Goal: Transaction & Acquisition: Subscribe to service/newsletter

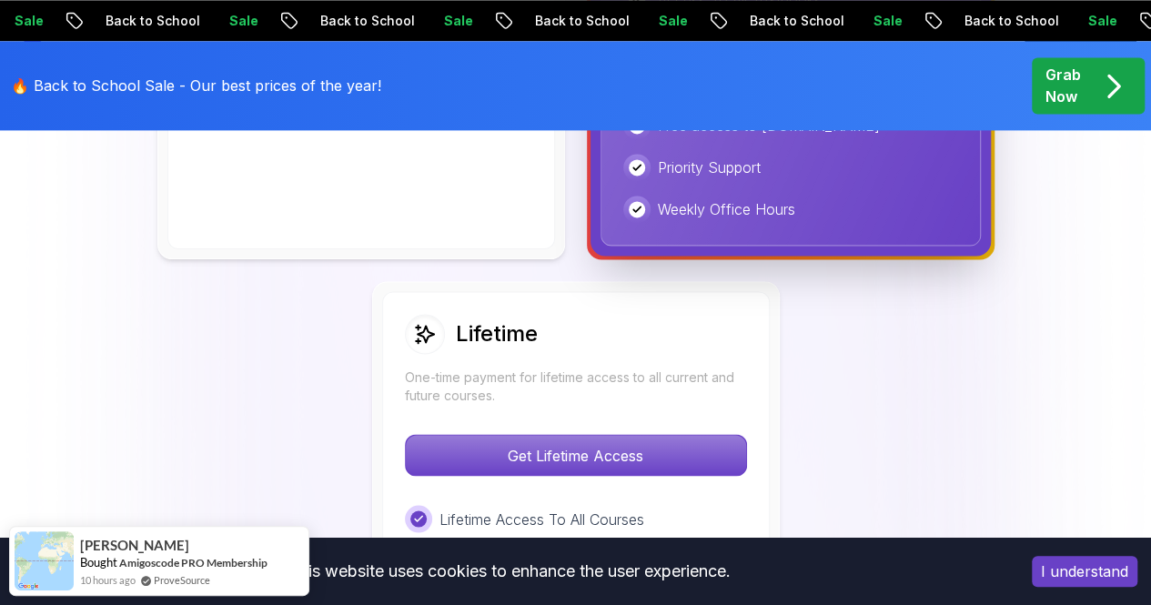
scroll to position [1268, 0]
click at [1074, 565] on button "I understand" at bounding box center [1085, 571] width 106 height 31
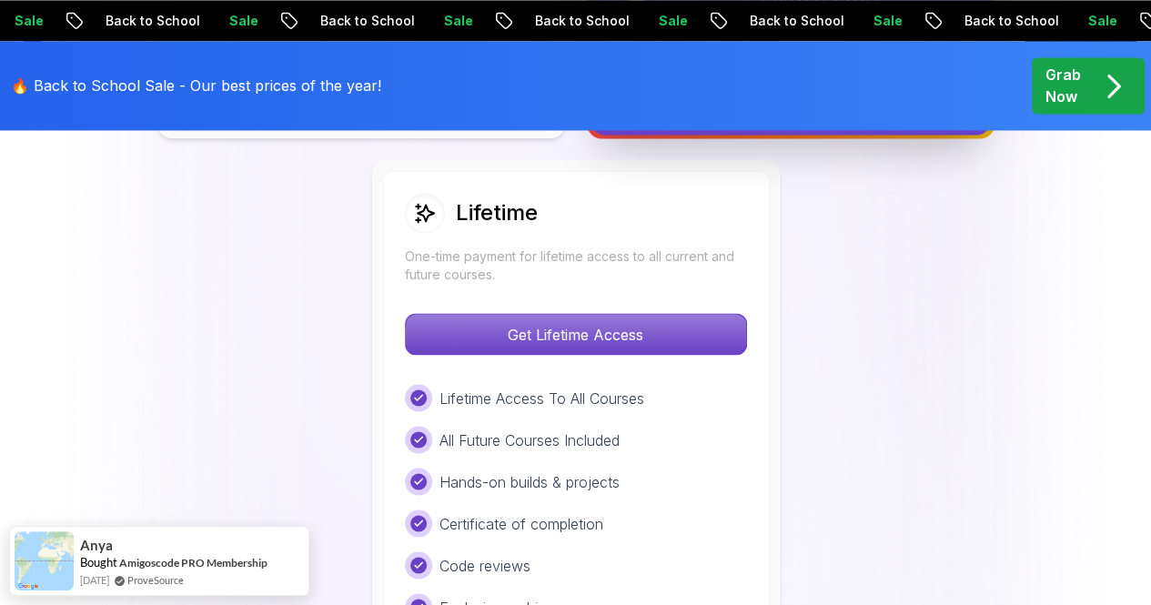
scroll to position [1626, 0]
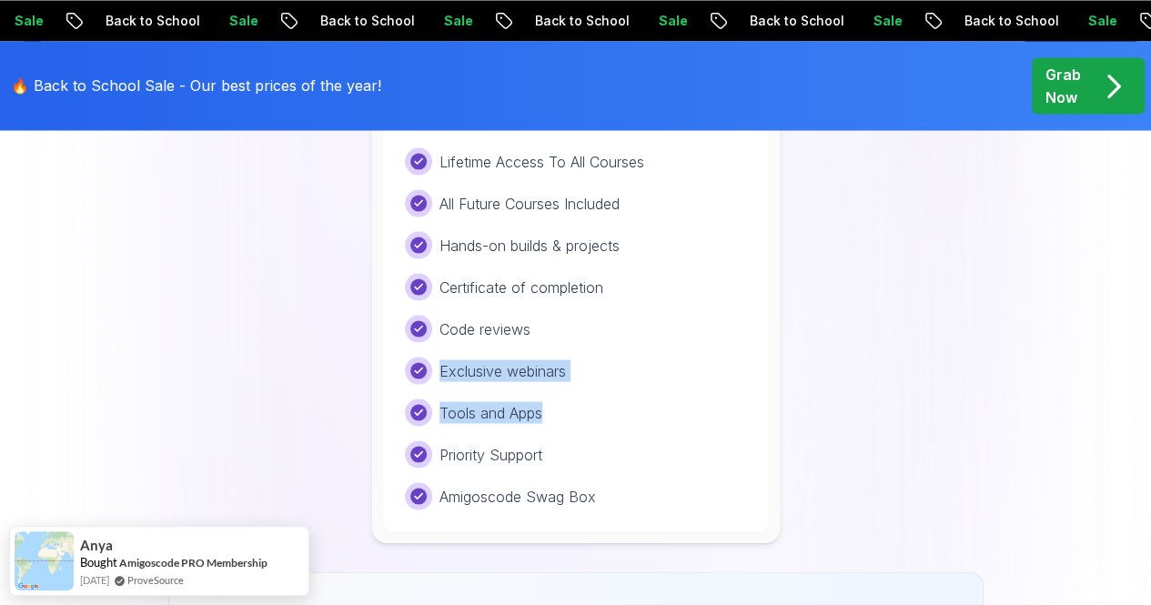
drag, startPoint x: 764, startPoint y: 414, endPoint x: 740, endPoint y: 325, distance: 92.5
click at [740, 325] on div "Lifetime One-time payment for lifetime access to all current and future courses…" at bounding box center [576, 233] width 388 height 599
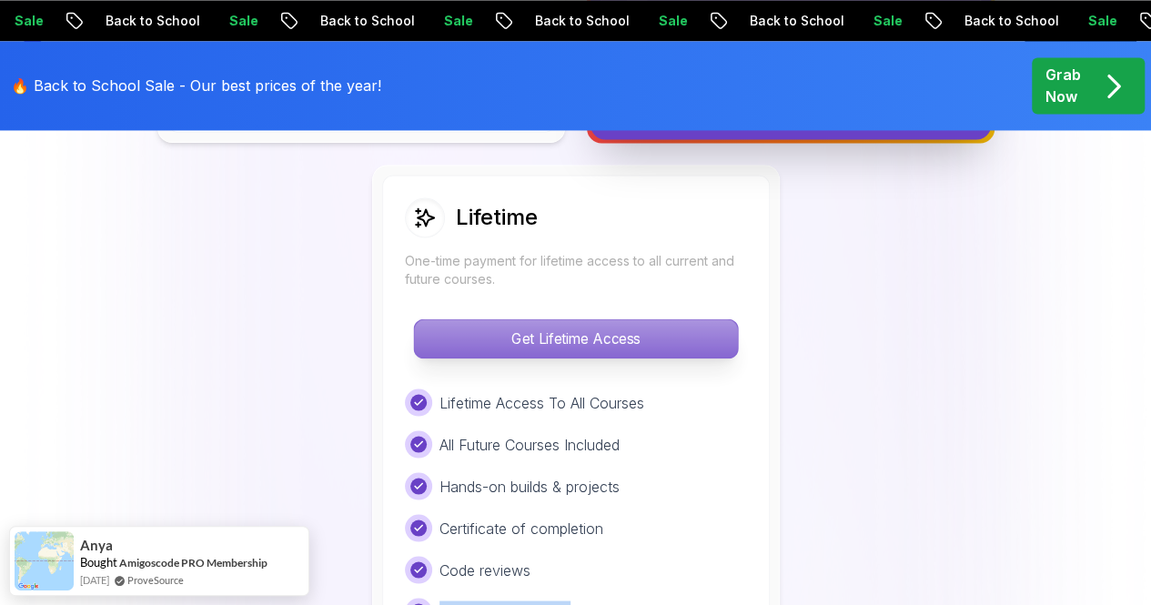
scroll to position [1384, 0]
click at [604, 330] on p "Get Lifetime Access" at bounding box center [575, 339] width 323 height 38
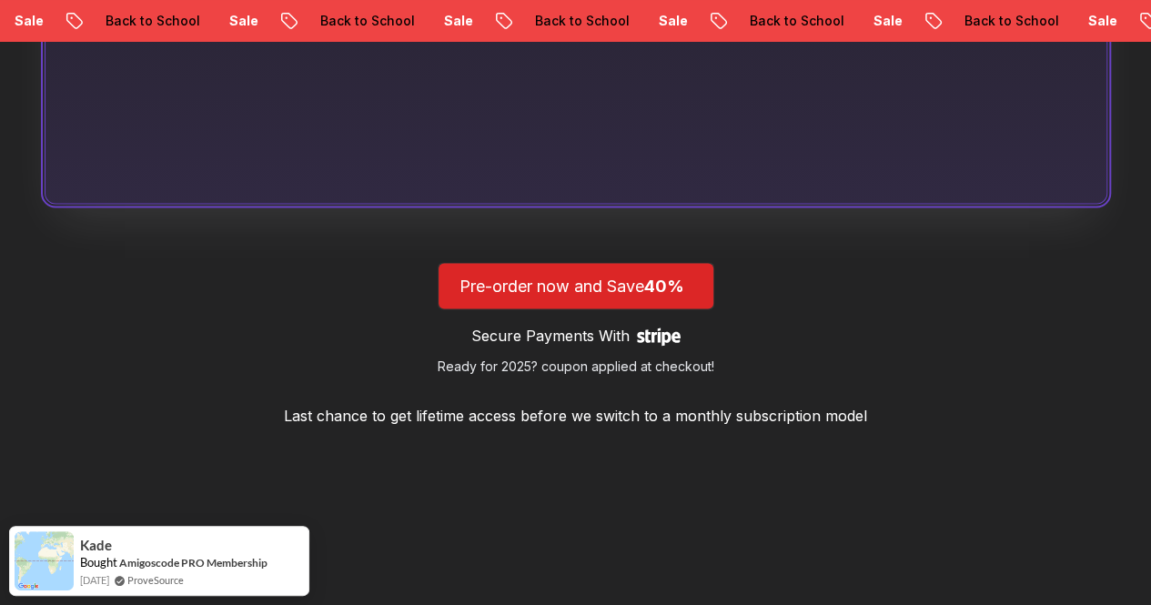
scroll to position [1633, 0]
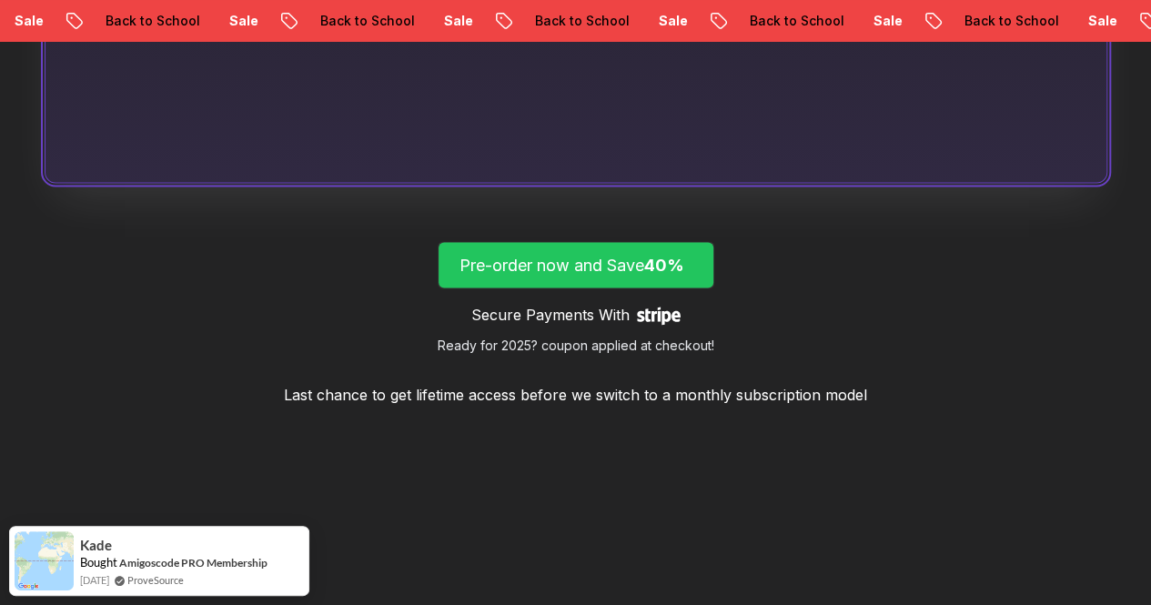
click at [561, 278] on p "Pre-order now and Save 40%" at bounding box center [576, 264] width 233 height 25
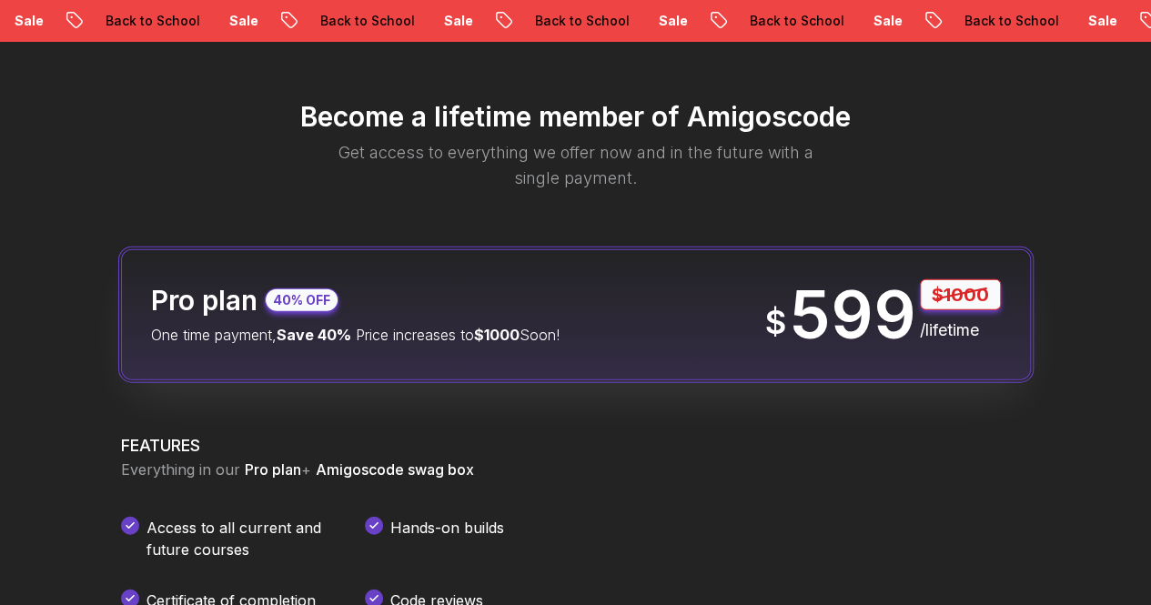
scroll to position [2155, 0]
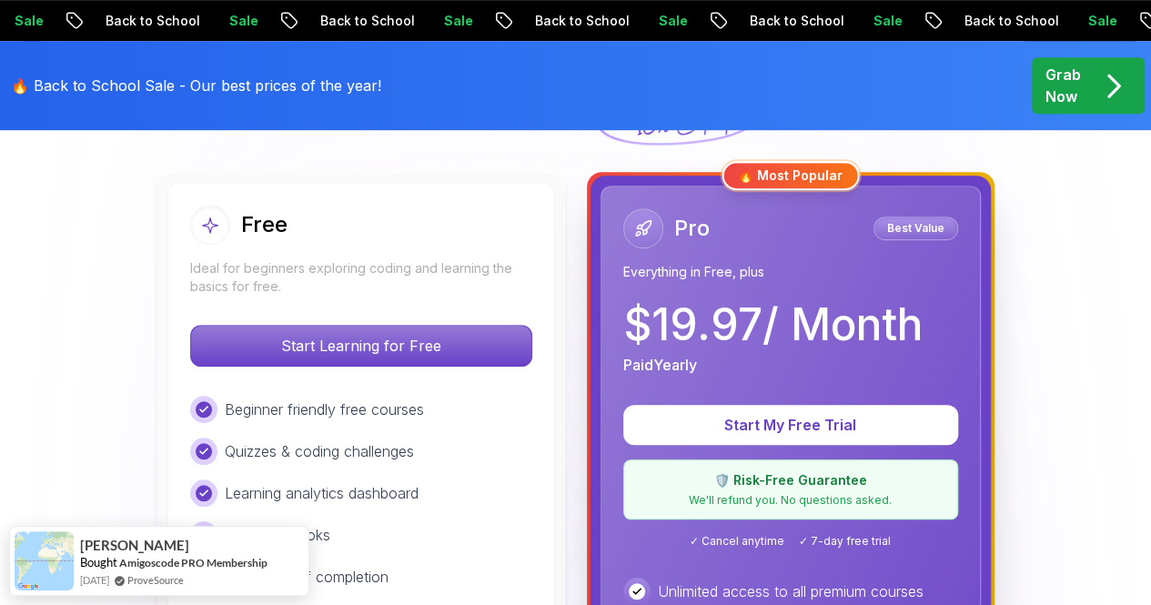
scroll to position [492, 0]
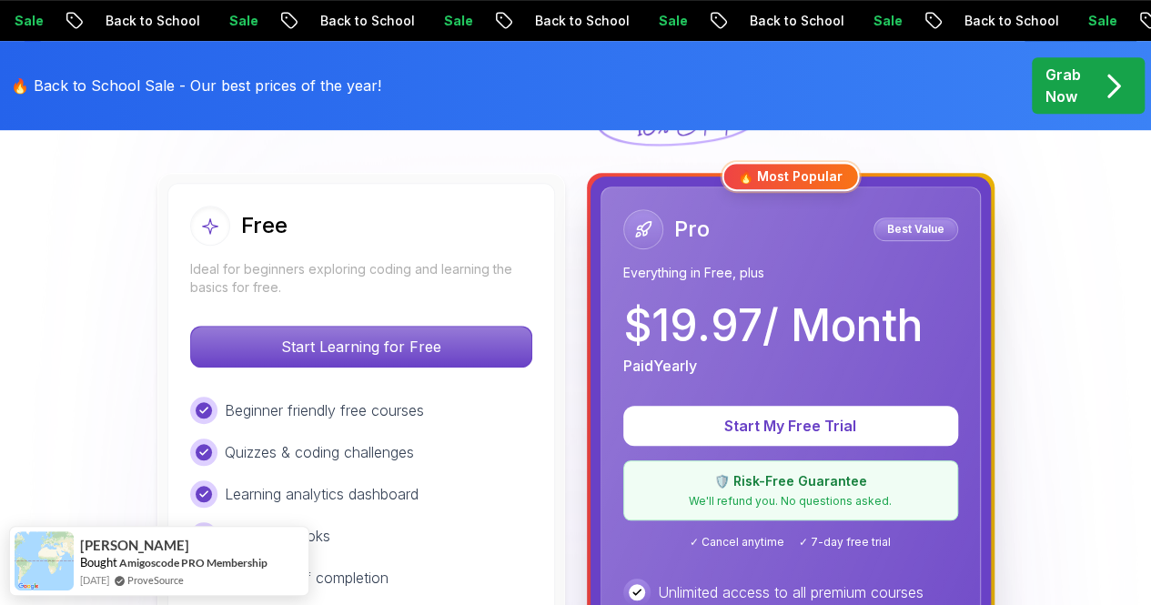
click at [781, 341] on p "$ 19.97 / Month" at bounding box center [772, 326] width 299 height 44
click at [857, 278] on p "Everything in Free, plus" at bounding box center [790, 273] width 335 height 18
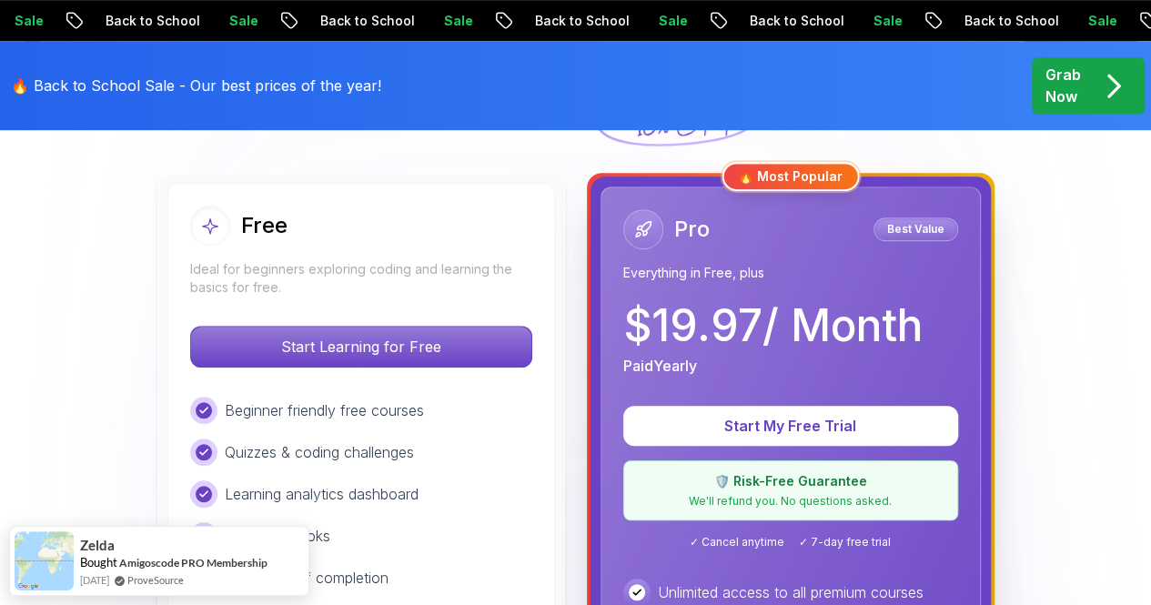
click at [764, 336] on p "$ 19.97 / Month" at bounding box center [772, 326] width 299 height 44
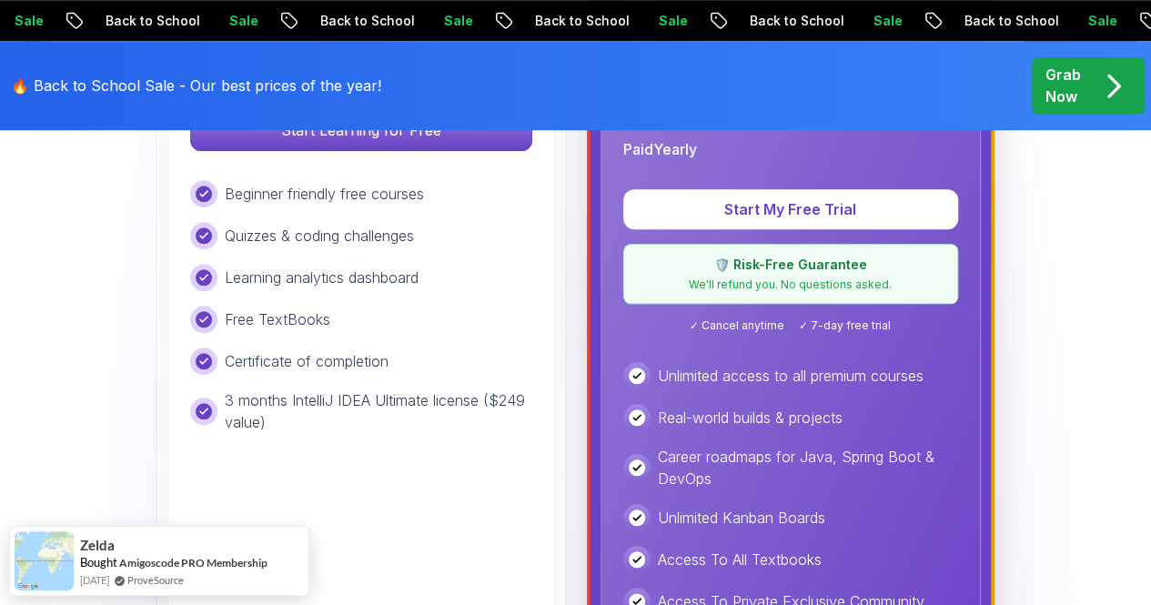
scroll to position [710, 0]
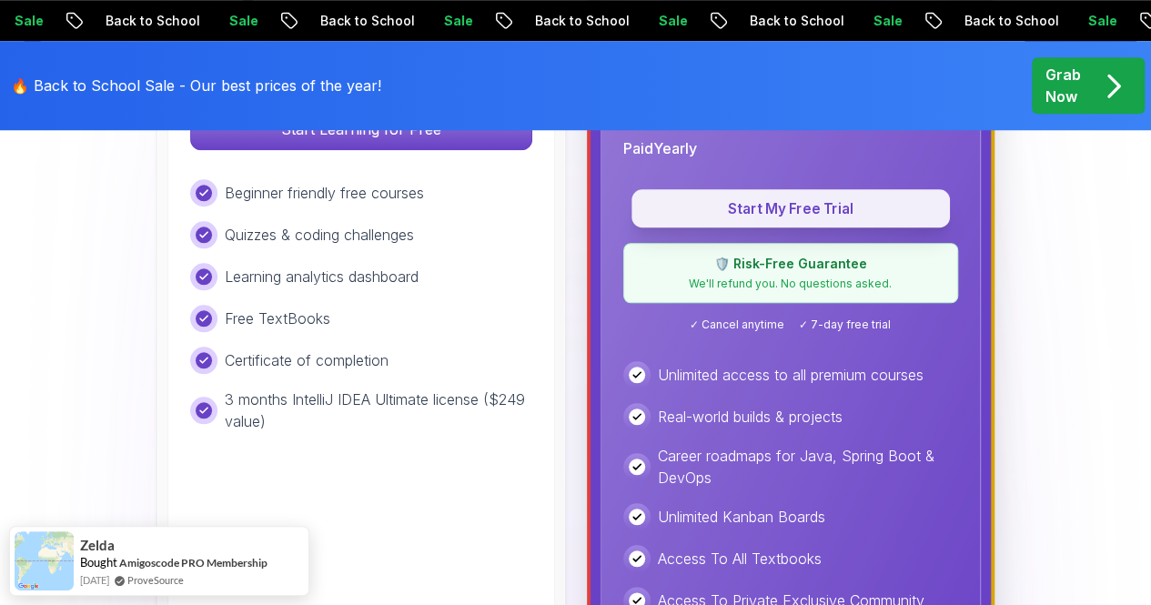
click at [770, 200] on p "Start My Free Trial" at bounding box center [791, 208] width 277 height 21
